Goal: Task Accomplishment & Management: Use online tool/utility

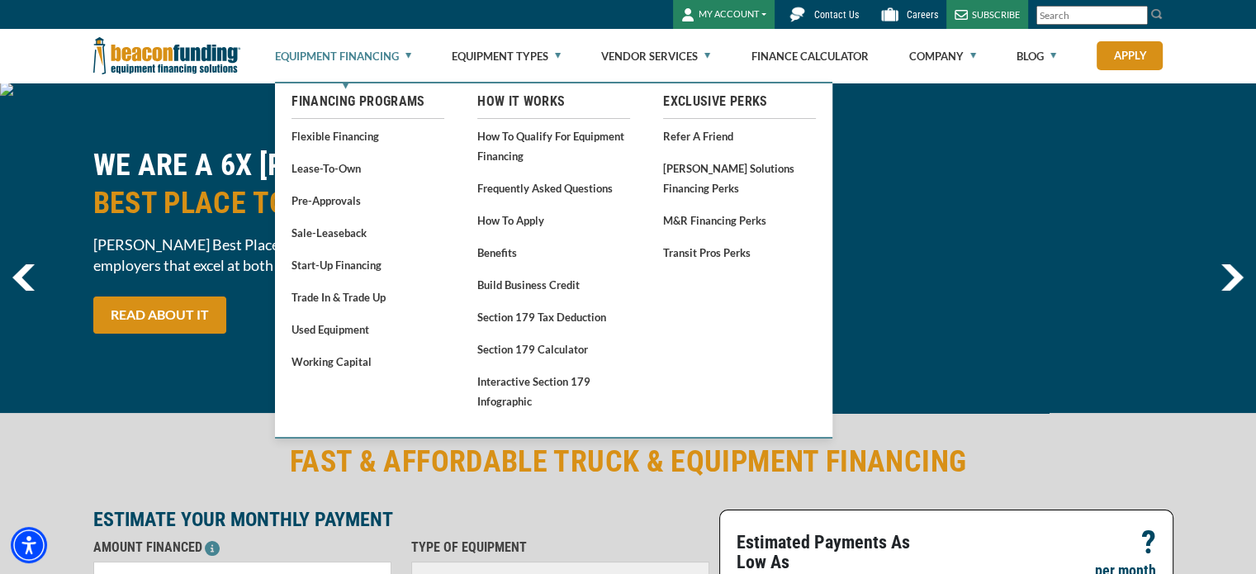
click at [373, 48] on link "Equipment Financing" at bounding box center [343, 56] width 136 height 53
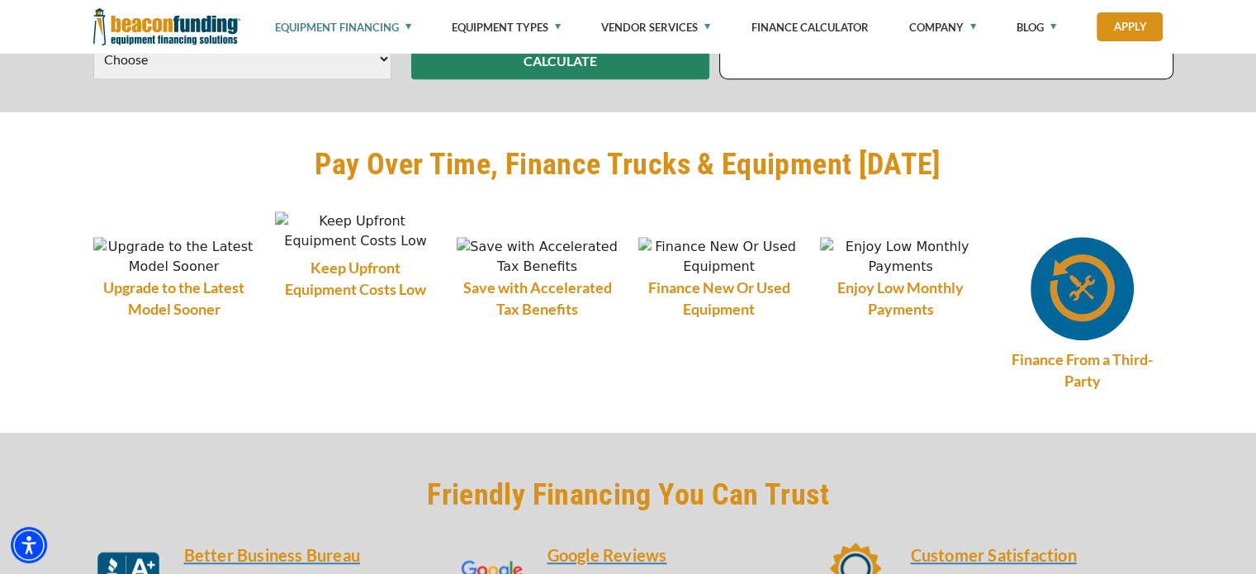
scroll to position [908, 0]
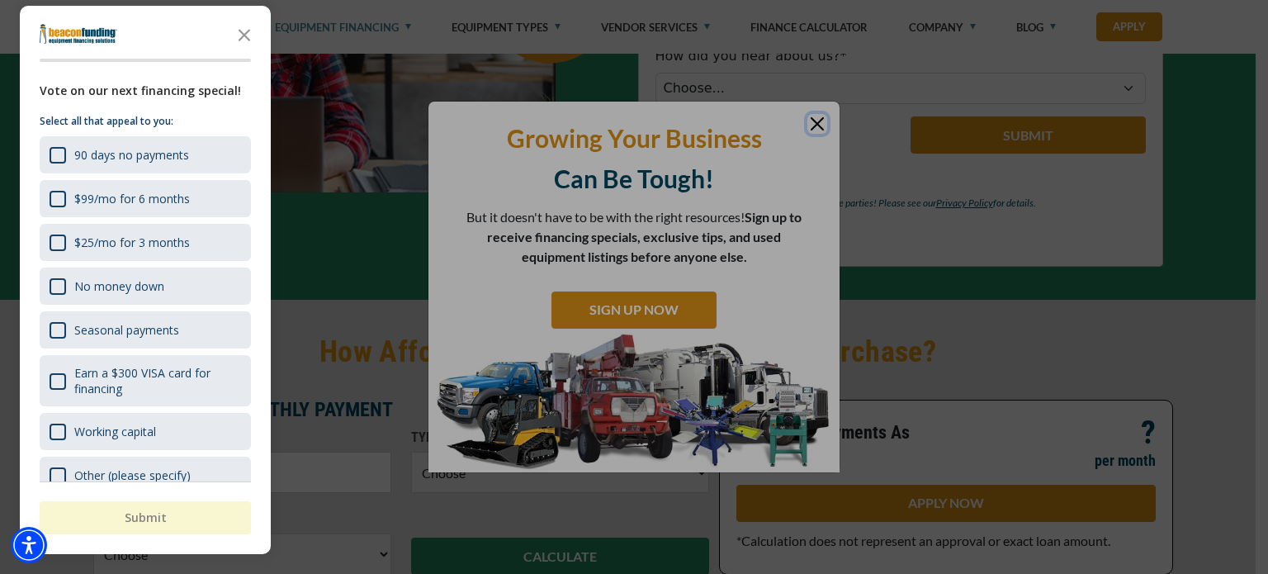
click at [806, 118] on div at bounding box center [634, 287] width 1268 height 574
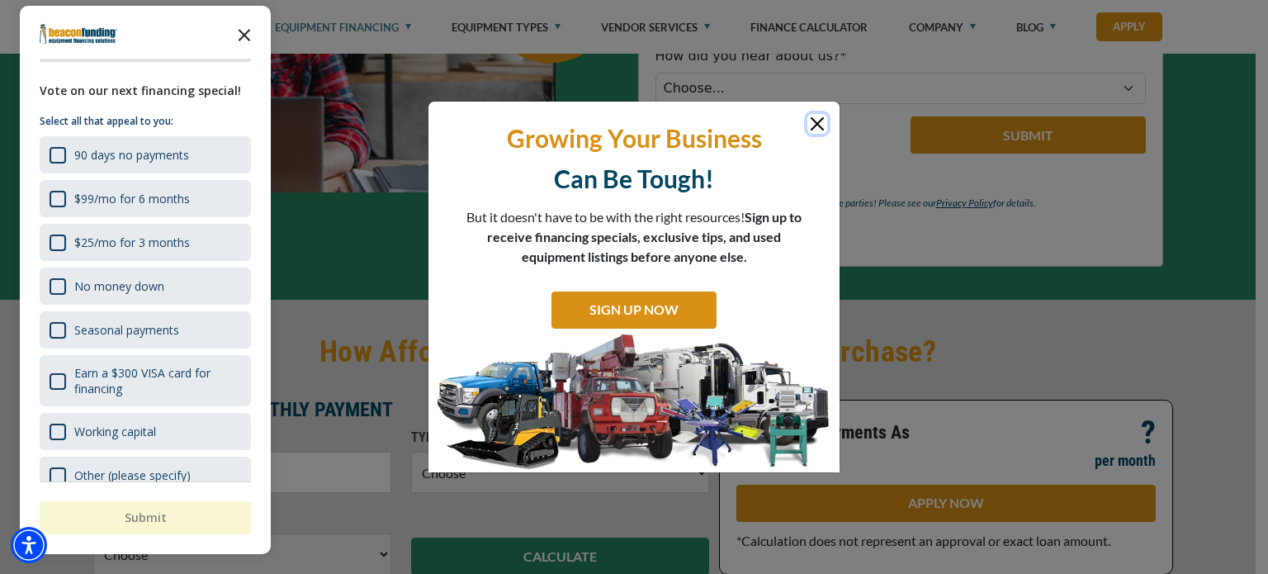
click at [249, 26] on icon "Close the survey" at bounding box center [244, 33] width 33 height 33
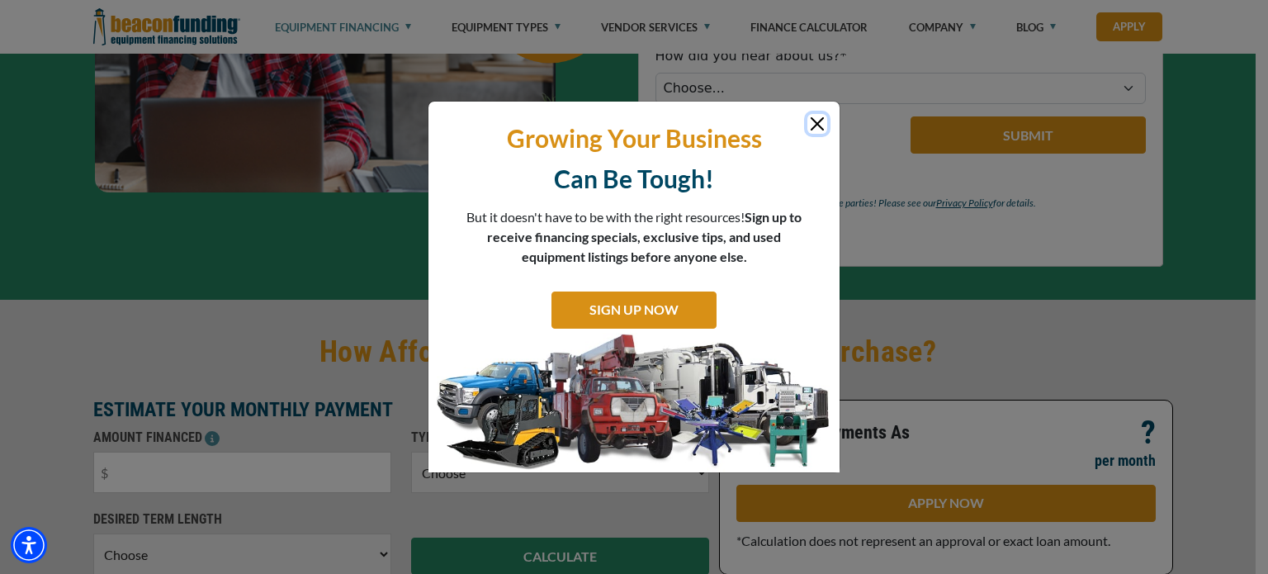
click at [823, 123] on button "Close" at bounding box center [818, 124] width 20 height 20
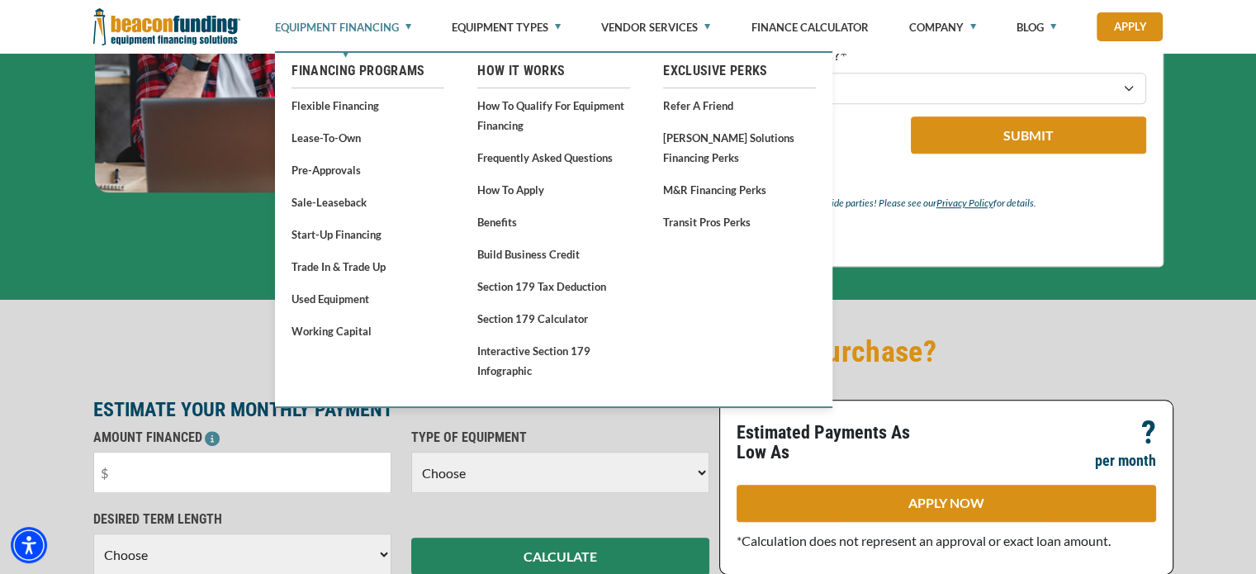
click at [373, 26] on link "Equipment Financing" at bounding box center [343, 27] width 136 height 55
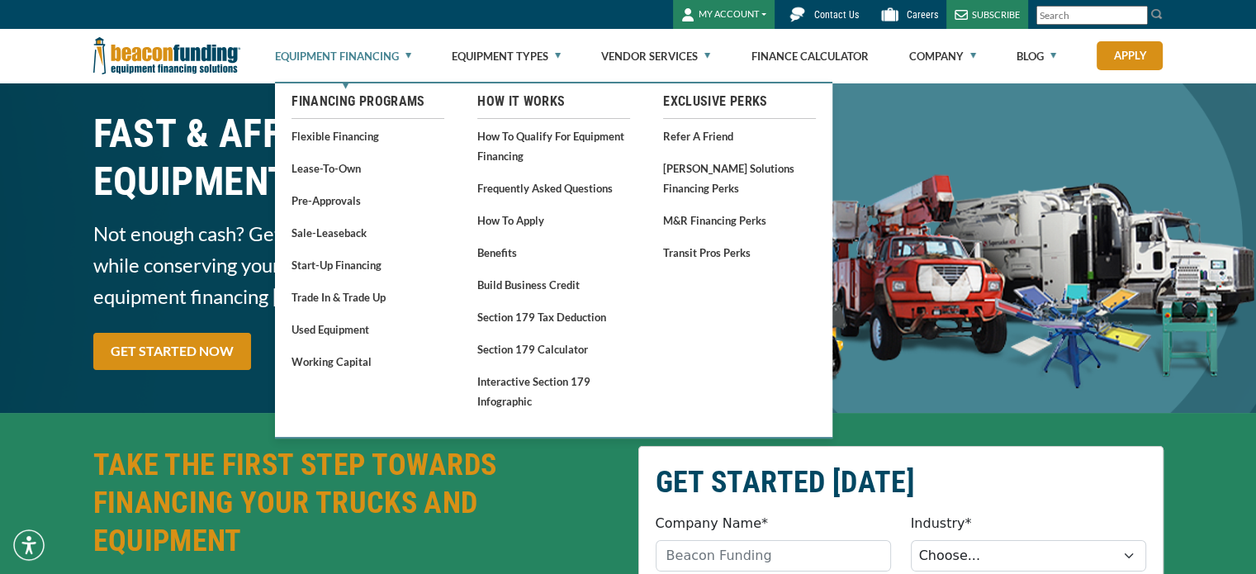
click at [377, 30] on link "Equipment Financing" at bounding box center [343, 56] width 136 height 53
click at [363, 61] on link "Equipment Financing" at bounding box center [343, 56] width 136 height 53
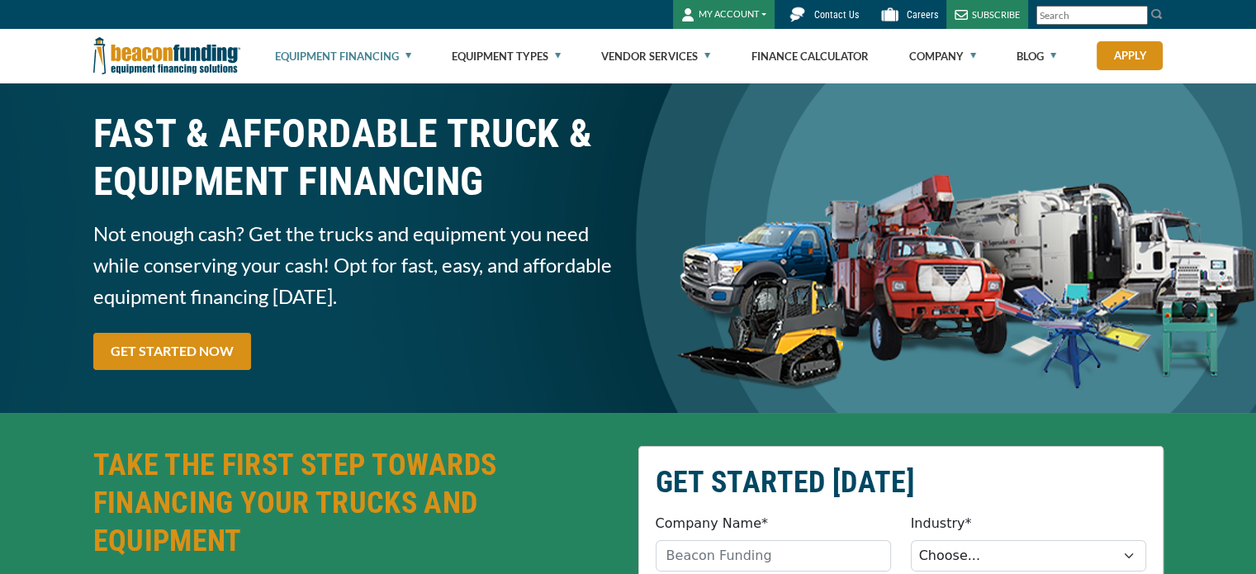
click at [363, 61] on link "Equipment Financing" at bounding box center [343, 56] width 136 height 53
click at [396, 50] on link "Equipment Financing" at bounding box center [343, 56] width 136 height 53
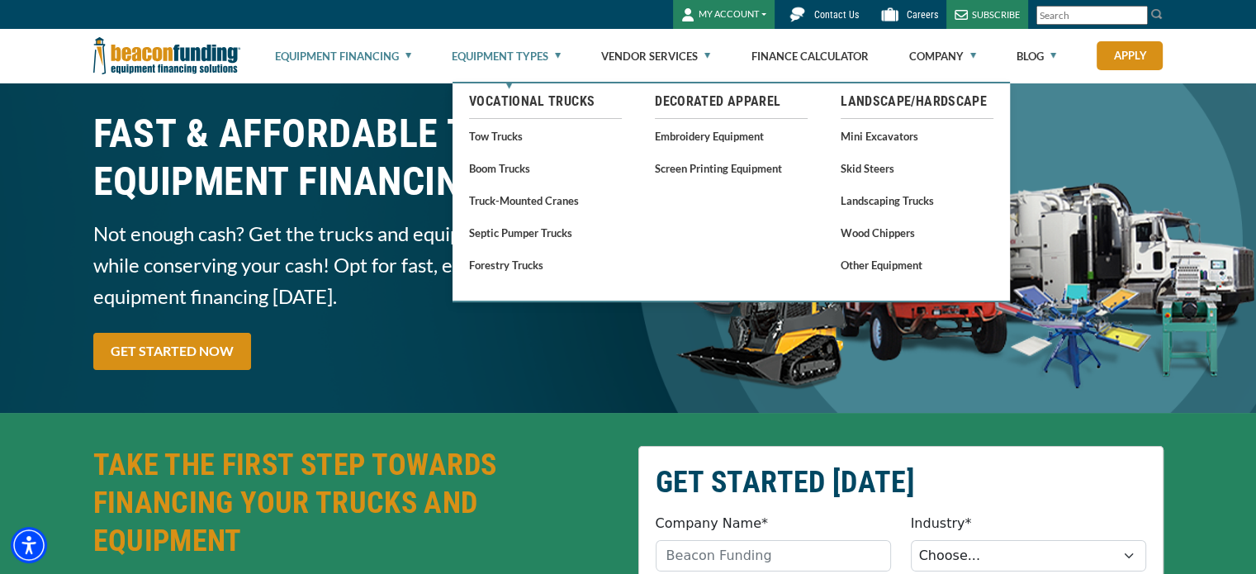
click at [486, 50] on link "Equipment Types" at bounding box center [506, 56] width 109 height 53
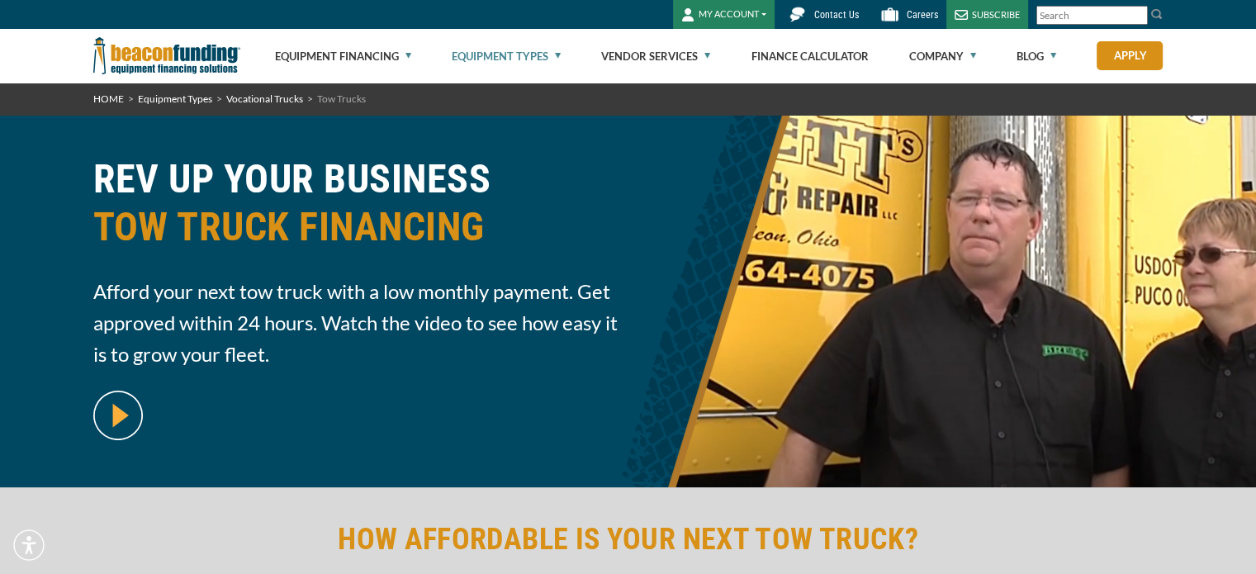
click at [488, 59] on link "Equipment Types" at bounding box center [506, 56] width 109 height 53
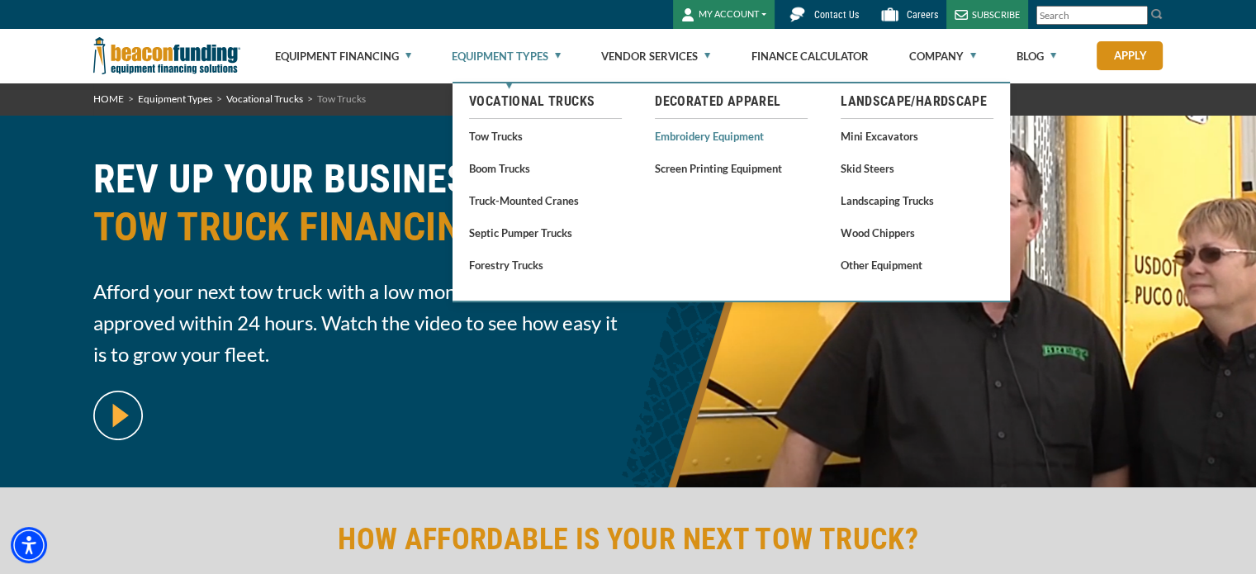
click at [714, 138] on link "Embroidery Equipment" at bounding box center [731, 136] width 153 height 21
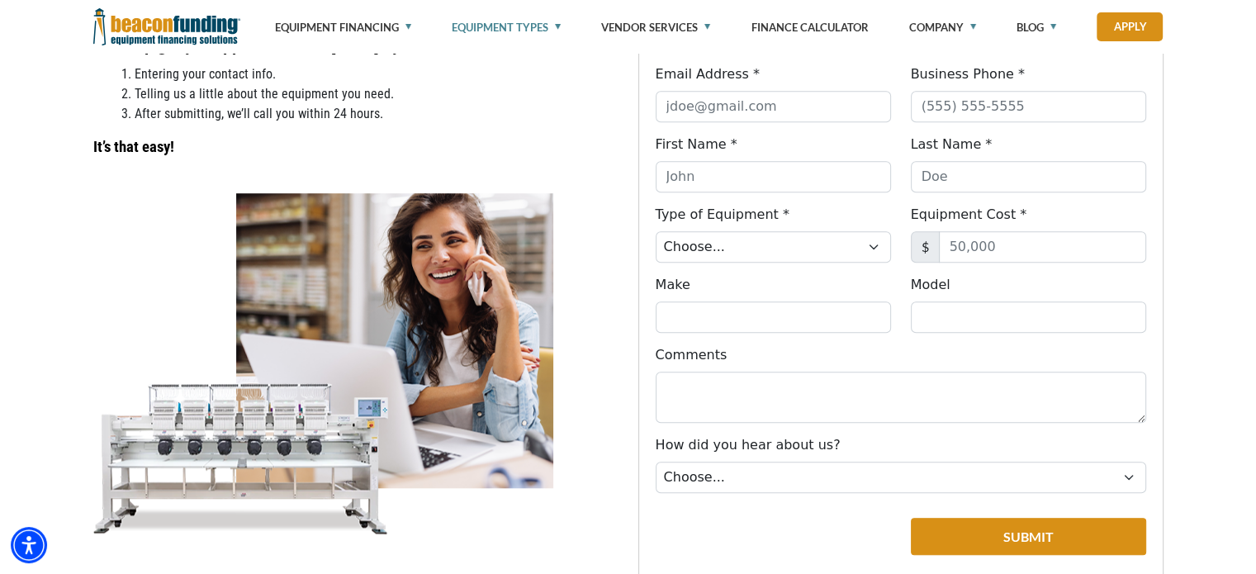
scroll to position [1156, 0]
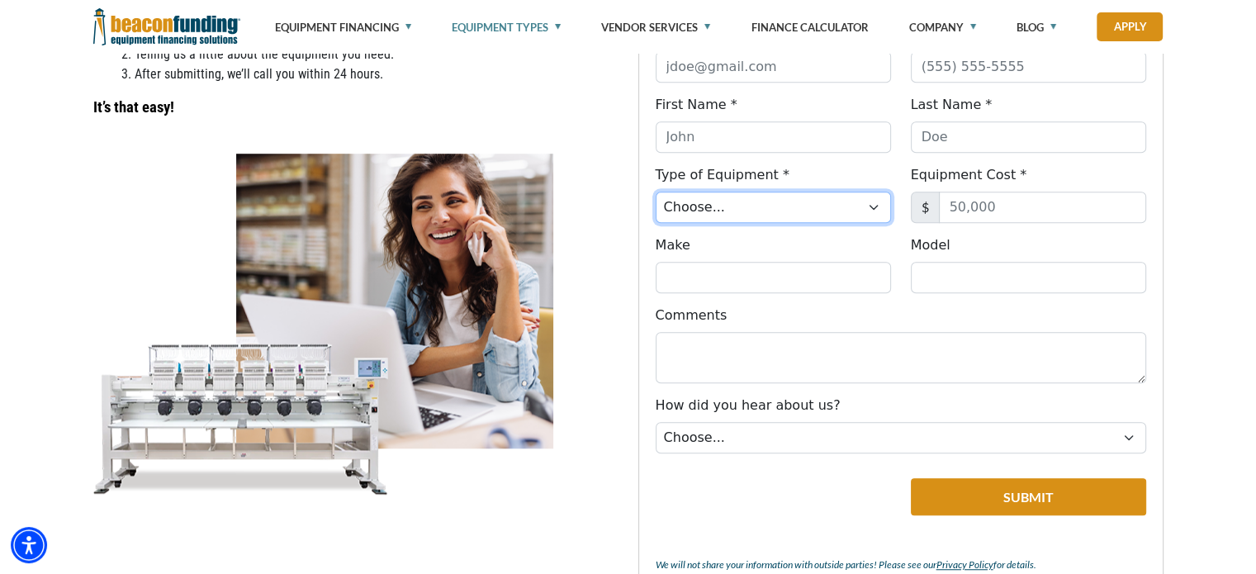
click at [771, 211] on select "Choose... Backhoe Boom/Bucket Truck Chipper Commercial Mower Crane DTG/DTF Prin…" at bounding box center [773, 207] width 235 height 31
select select "1"
click at [656, 202] on select "Choose... Backhoe Boom/Bucket Truck Chipper Commercial Mower Crane DTG/DTF Prin…" at bounding box center [773, 207] width 235 height 31
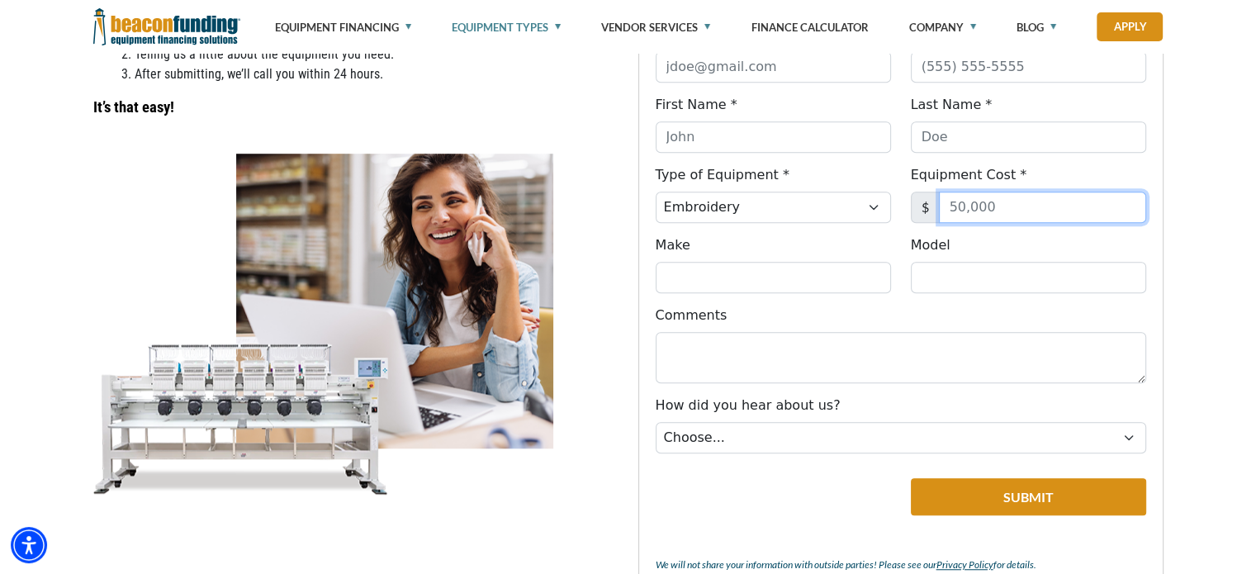
click at [1016, 210] on input "Equipment Cost *" at bounding box center [1042, 207] width 207 height 31
type input "10,000"
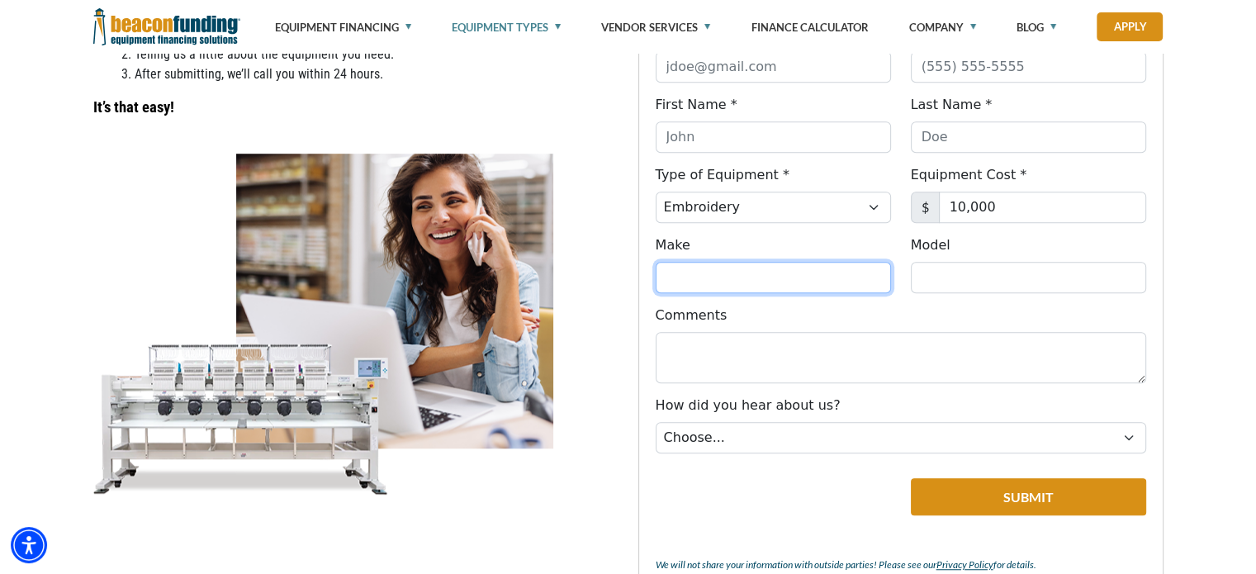
click at [754, 290] on input "Make" at bounding box center [773, 277] width 235 height 31
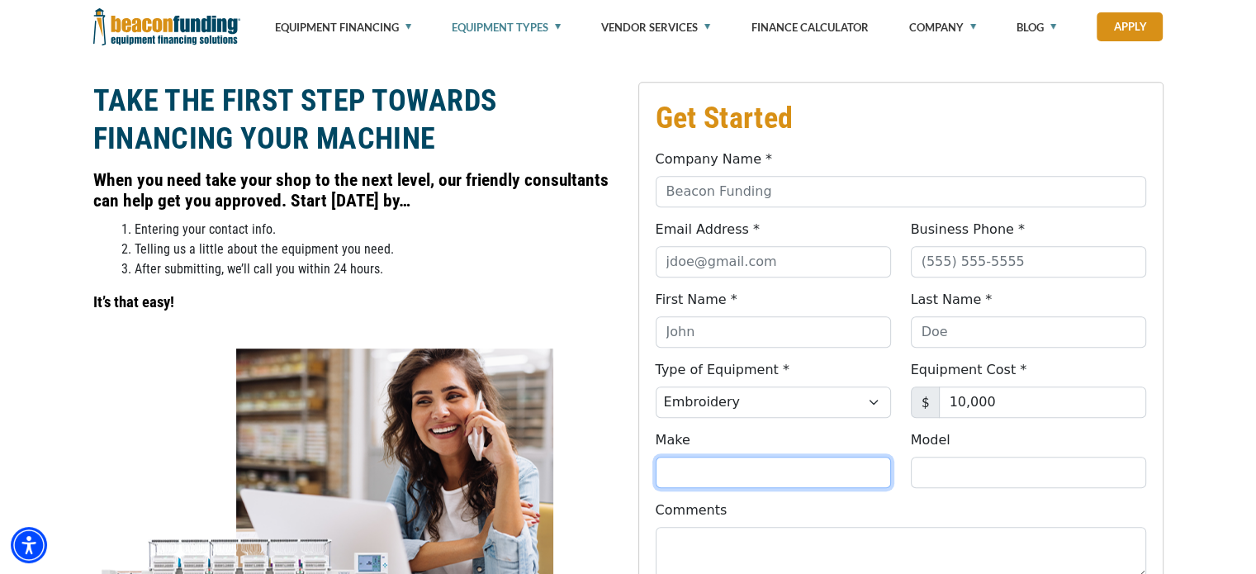
scroll to position [908, 0]
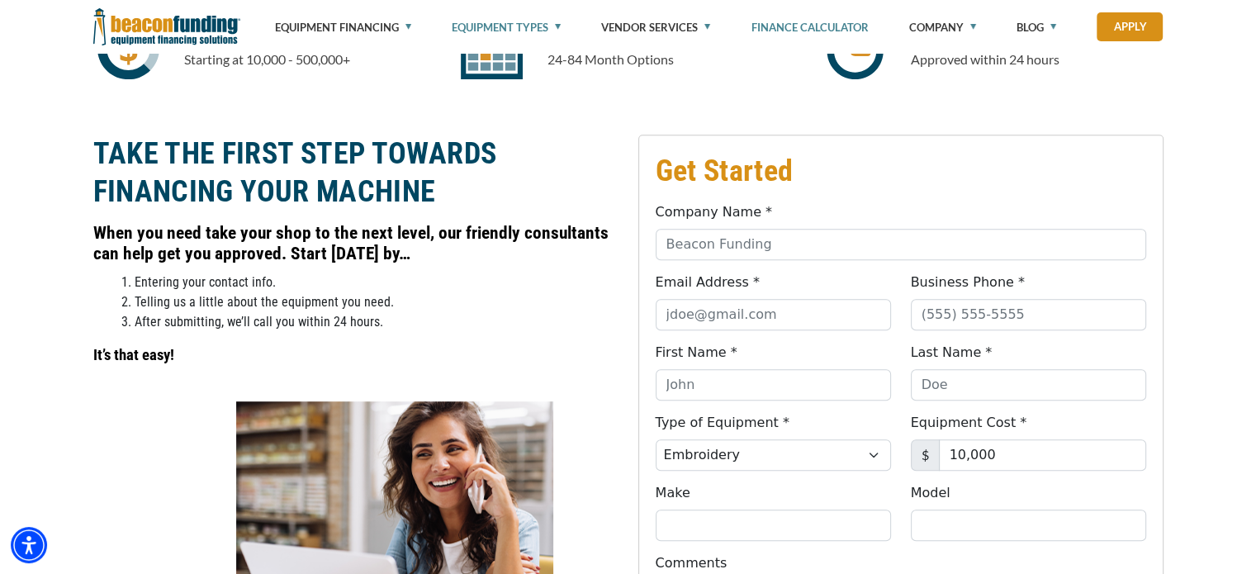
click at [789, 22] on link "Finance Calculator" at bounding box center [809, 27] width 117 height 55
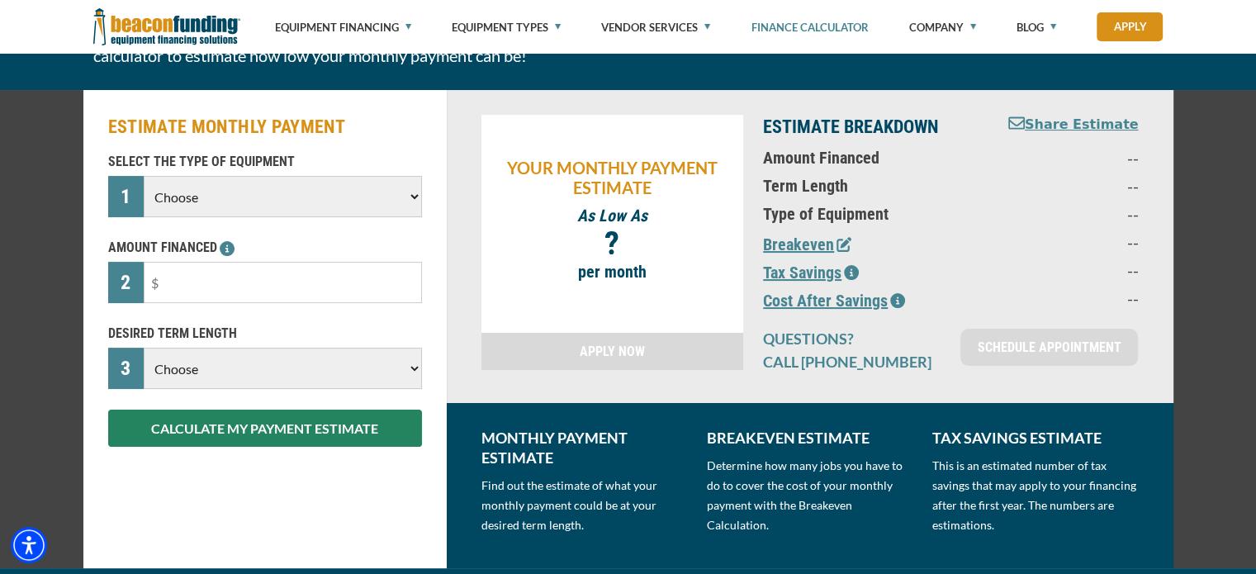
scroll to position [165, 0]
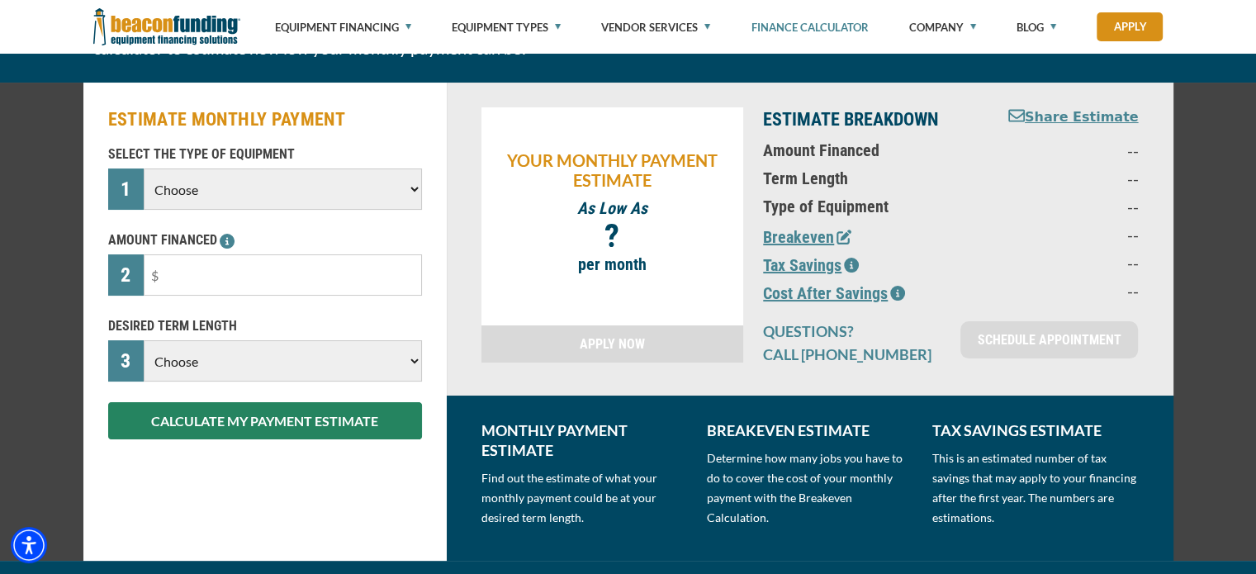
click at [325, 192] on select "Choose Backhoe Boom/Bucket Truck Chipper Commercial Mower Crane DTG/DTF Printin…" at bounding box center [282, 188] width 277 height 41
select select "1"
click at [144, 168] on select "Choose Backhoe Boom/Bucket Truck Chipper Commercial Mower Crane DTG/DTF Printin…" at bounding box center [282, 188] width 277 height 41
click at [206, 281] on input "text" at bounding box center [282, 274] width 277 height 41
type input "$10,000"
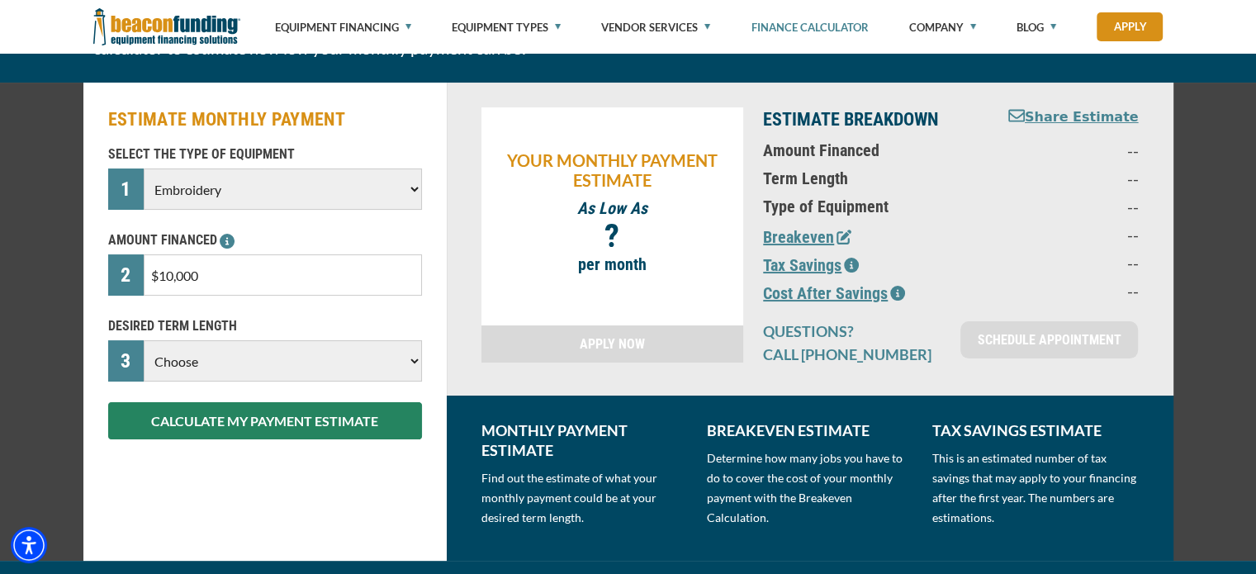
click at [188, 356] on select "Choose 36 Months 48 Months 60 Months" at bounding box center [282, 360] width 277 height 41
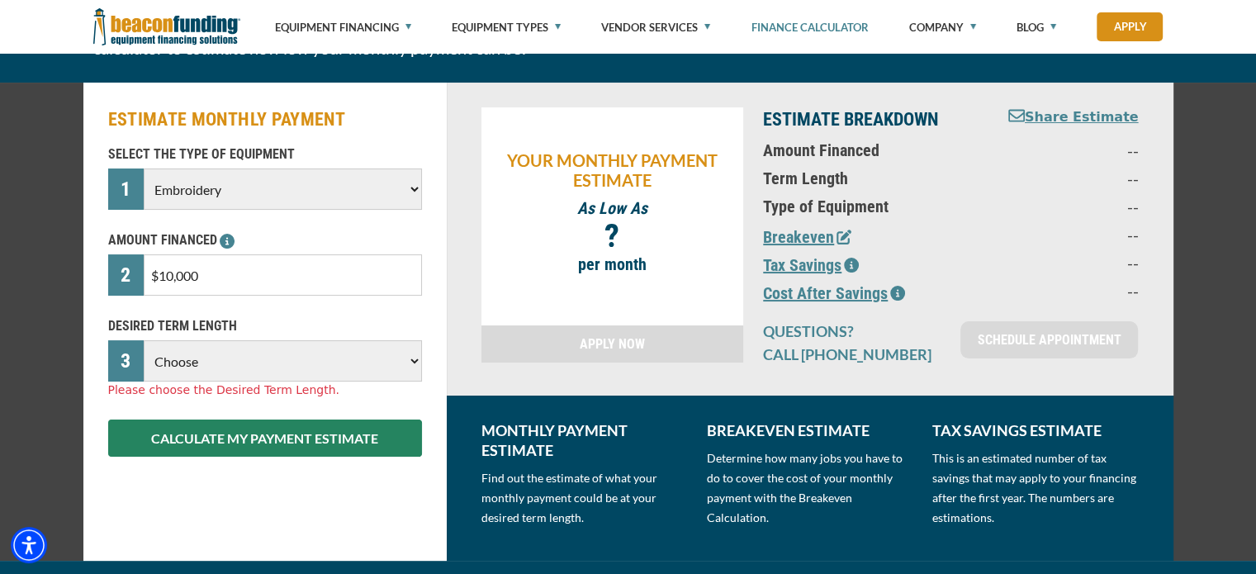
select select "36"
click at [144, 340] on select "Choose 36 Months 48 Months 60 Months" at bounding box center [282, 360] width 277 height 41
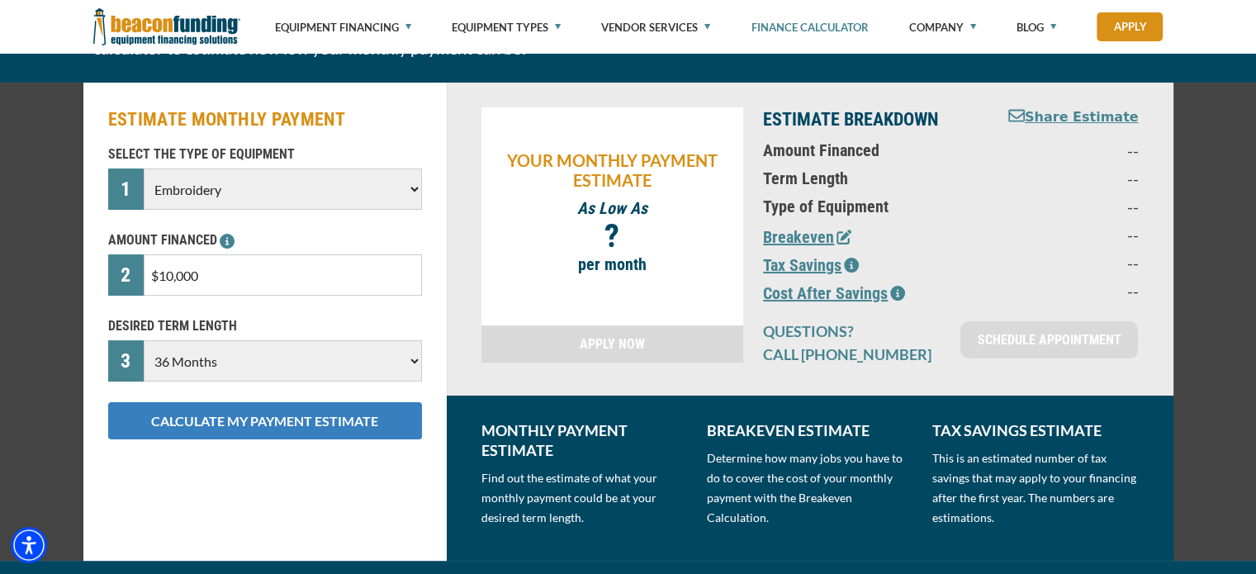
click at [210, 421] on button "CALCULATE MY PAYMENT ESTIMATE" at bounding box center [265, 420] width 314 height 37
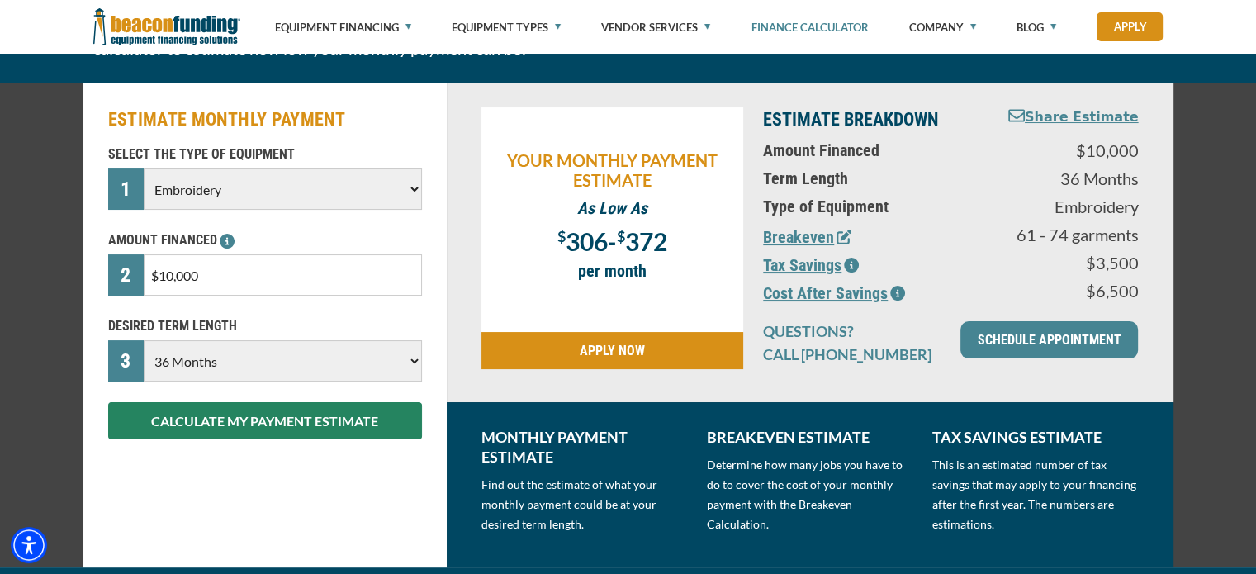
click at [285, 341] on select "Choose 36 Months 48 Months 60 Months" at bounding box center [282, 360] width 277 height 41
